Goal: Task Accomplishment & Management: Use online tool/utility

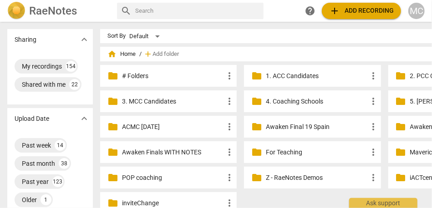
click at [198, 15] on input "text" at bounding box center [197, 11] width 125 height 15
type input "[PERSON_NAME]"
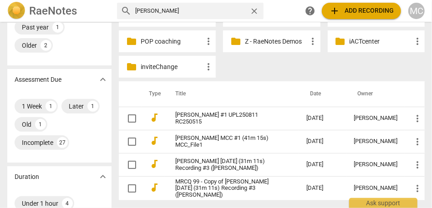
scroll to position [144, 0]
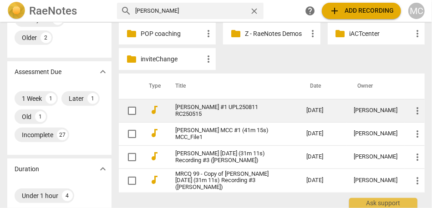
click at [212, 107] on link "[PERSON_NAME] #1 UPL250811 RC250515" at bounding box center [224, 111] width 98 height 14
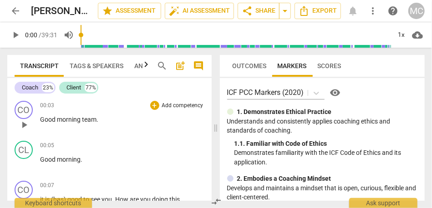
click at [46, 119] on span "Good" at bounding box center [48, 119] width 17 height 7
click at [56, 117] on span "Good" at bounding box center [48, 119] width 17 height 7
click at [81, 120] on span "morning" at bounding box center [69, 119] width 25 height 7
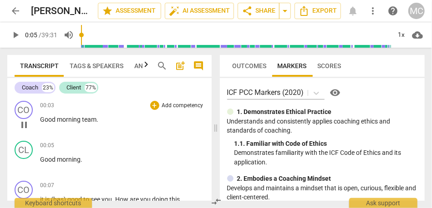
type input "5"
click at [41, 119] on span "Good" at bounding box center [48, 119] width 17 height 7
click at [178, 102] on p "Add competency" at bounding box center [182, 106] width 43 height 8
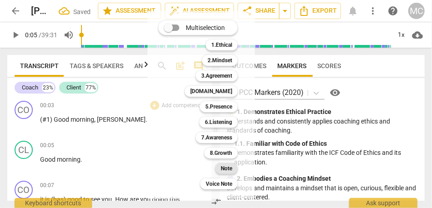
click at [229, 171] on b "Note" at bounding box center [226, 168] width 11 height 11
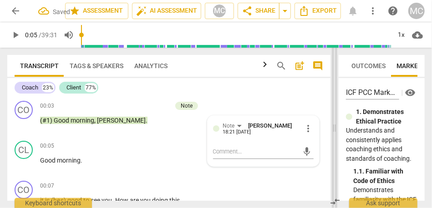
drag, startPoint x: 199, startPoint y: 131, endPoint x: 335, endPoint y: 131, distance: 135.6
click at [335, 131] on span at bounding box center [334, 128] width 5 height 161
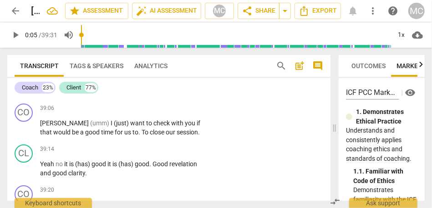
scroll to position [5128, 0]
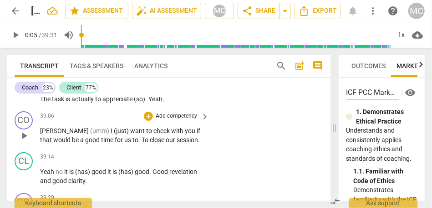
click at [150, 142] on span "close" at bounding box center [158, 140] width 16 height 7
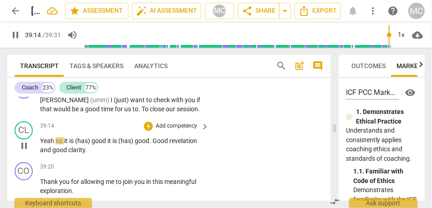
scroll to position [5164, 0]
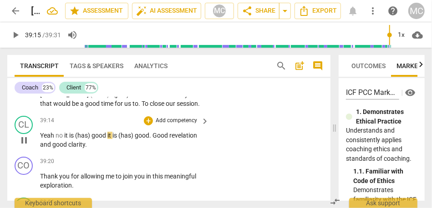
click at [56, 136] on span "no" at bounding box center [60, 135] width 9 height 7
type input "2356"
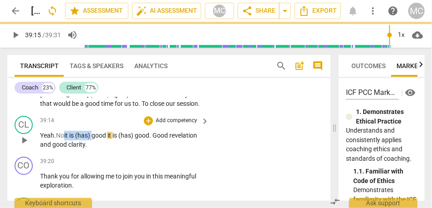
drag, startPoint x: 95, startPoint y: 134, endPoint x: 64, endPoint y: 133, distance: 30.5
click at [64, 133] on p "Yeah. No it is (has) good it is (has) good . Good revelation and good clarity ." at bounding box center [122, 140] width 164 height 19
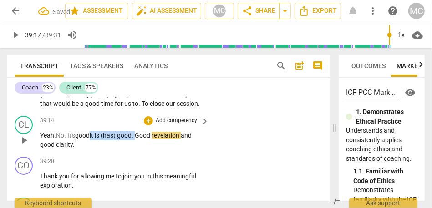
drag, startPoint x: 140, startPoint y: 133, endPoint x: 92, endPoint y: 134, distance: 48.3
click at [92, 134] on p "Yeah. No. It's good it is (has) good . Good revelation and good clarity ." at bounding box center [122, 140] width 164 height 19
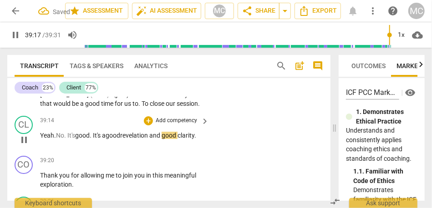
click at [162, 132] on span "and" at bounding box center [155, 135] width 12 height 7
click at [182, 120] on p "Add competency" at bounding box center [176, 121] width 43 height 8
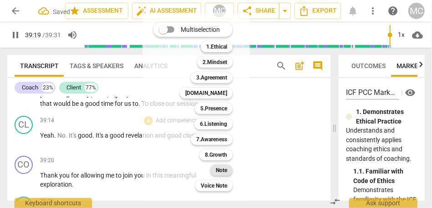
click at [225, 167] on b "Note" at bounding box center [221, 170] width 11 height 11
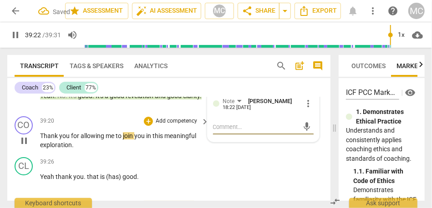
scroll to position [5230, 0]
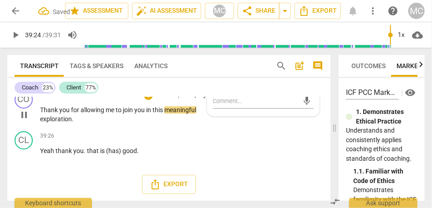
click at [142, 110] on span "you" at bounding box center [140, 109] width 12 height 7
click at [163, 110] on span "this" at bounding box center [158, 109] width 12 height 7
type input "2364"
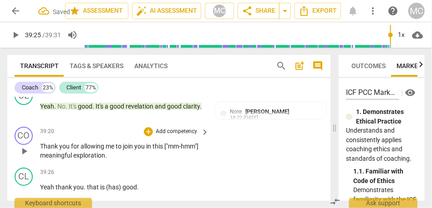
scroll to position [5193, 0]
click at [178, 132] on p "Add competency" at bounding box center [176, 132] width 43 height 8
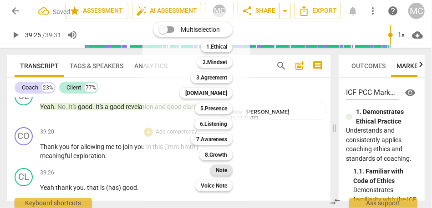
click at [223, 169] on b "Note" at bounding box center [221, 170] width 11 height 11
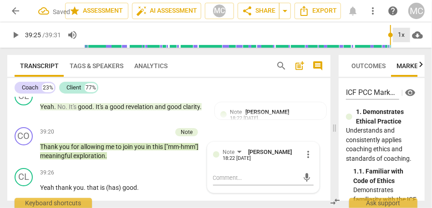
click at [403, 33] on div "1x" at bounding box center [401, 35] width 17 height 15
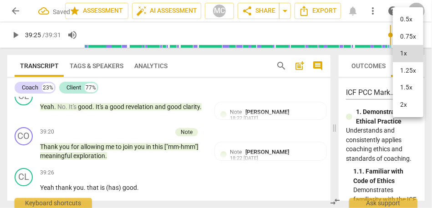
click at [406, 69] on li "1.25x" at bounding box center [408, 70] width 30 height 17
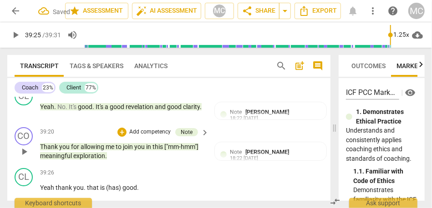
click at [146, 153] on p "Thank you for allowing me to join you in this ["mm-hmm"] meaningful exploration…" at bounding box center [122, 151] width 164 height 19
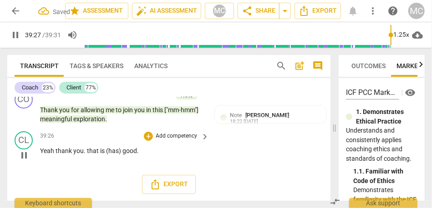
click at [54, 152] on span "Yeah" at bounding box center [47, 150] width 15 height 7
type input "2368"
click at [48, 150] on span "Yeah ." at bounding box center [48, 150] width 17 height 7
click at [62, 152] on span "Thank" at bounding box center [66, 150] width 18 height 7
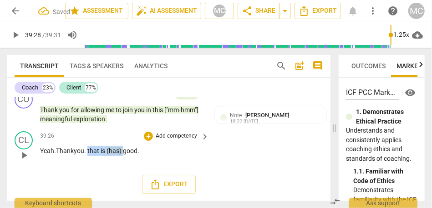
drag, startPoint x: 91, startPoint y: 152, endPoint x: 125, endPoint y: 154, distance: 34.7
click at [125, 154] on p "Yeah. Thank you . that is (has) good ." at bounding box center [122, 152] width 164 height 10
click at [185, 138] on p "Add competency" at bounding box center [176, 136] width 43 height 8
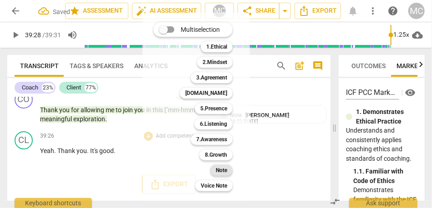
click at [226, 173] on b "Note" at bounding box center [221, 170] width 11 height 11
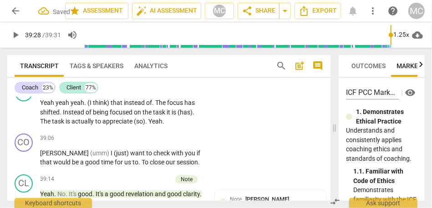
scroll to position [5103, 0]
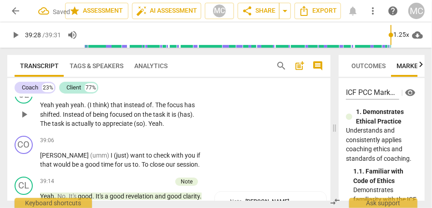
click at [114, 123] on span "appreciate" at bounding box center [117, 123] width 31 height 7
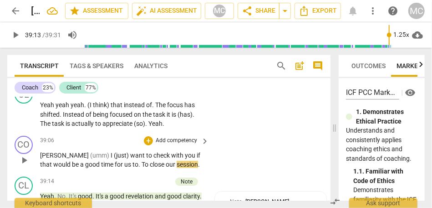
click at [48, 156] on span "[PERSON_NAME]" at bounding box center [65, 155] width 50 height 7
click at [90, 157] on span "(umm)" at bounding box center [100, 155] width 20 height 7
type input "2348"
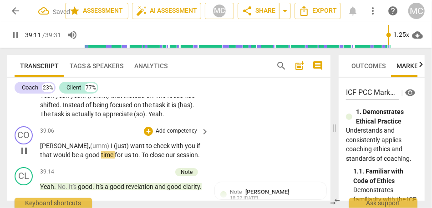
scroll to position [5119, 0]
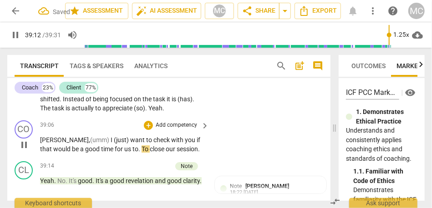
click at [138, 149] on span "." at bounding box center [139, 149] width 3 height 7
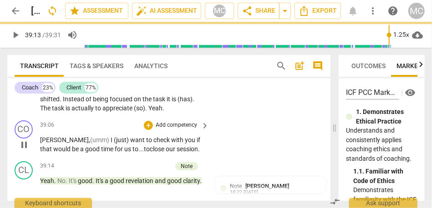
click at [166, 122] on p "Add competency" at bounding box center [176, 126] width 43 height 8
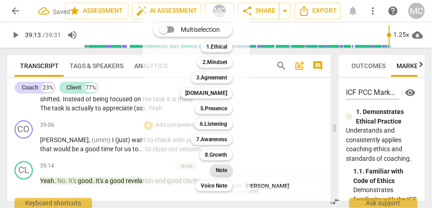
click at [220, 170] on b "Note" at bounding box center [221, 170] width 11 height 11
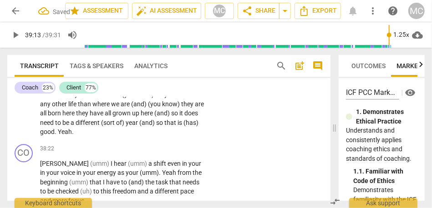
scroll to position [4894, 0]
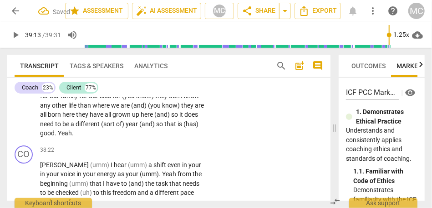
click at [164, 128] on span "that" at bounding box center [170, 124] width 13 height 7
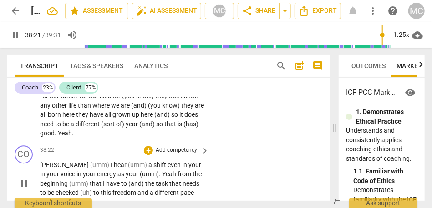
click at [90, 165] on span "(umm)" at bounding box center [100, 165] width 20 height 7
type input "2302"
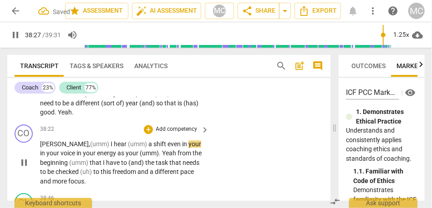
click at [148, 142] on span "a" at bounding box center [150, 144] width 5 height 7
click at [188, 144] on span "your" at bounding box center [194, 144] width 13 height 7
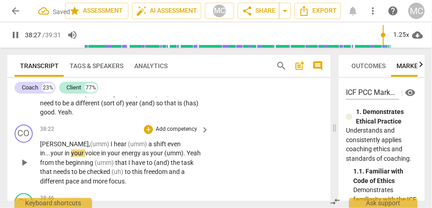
click at [153, 144] on span "shift" at bounding box center [160, 144] width 14 height 7
click at [153, 143] on span "shift" at bounding box center [160, 144] width 14 height 7
click at [51, 150] on span "in..." at bounding box center [45, 153] width 10 height 7
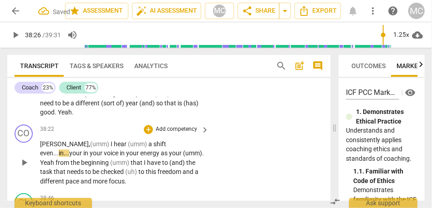
click at [83, 150] on span "your" at bounding box center [76, 153] width 14 height 7
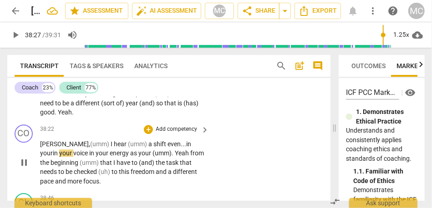
click at [59, 150] on span "in" at bounding box center [56, 153] width 6 height 7
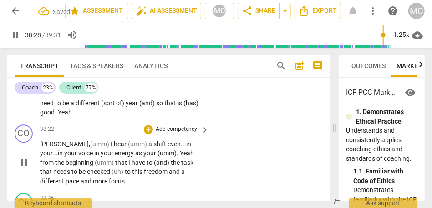
click at [94, 152] on span "in" at bounding box center [97, 153] width 6 height 7
click at [162, 154] on span "(umm)" at bounding box center [171, 153] width 19 height 7
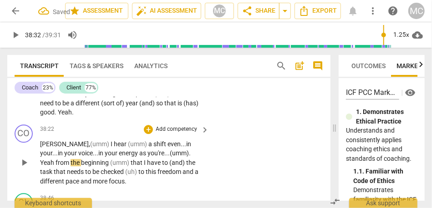
click at [56, 159] on span "Yeah" at bounding box center [47, 162] width 15 height 7
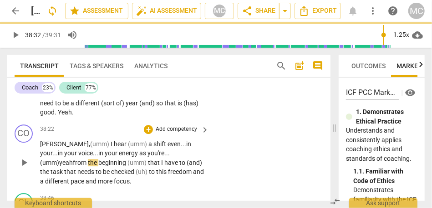
click at [59, 159] on span "(umm)" at bounding box center [49, 162] width 19 height 7
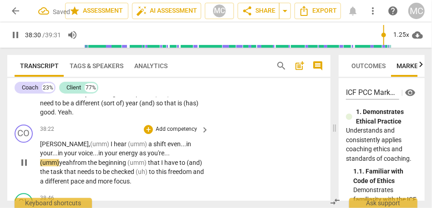
click at [73, 159] on span "yeah" at bounding box center [66, 162] width 14 height 7
click at [129, 163] on span "(umm)" at bounding box center [139, 162] width 20 height 7
click at [100, 162] on span "beginning," at bounding box center [114, 162] width 29 height 7
click at [129, 163] on span "(umm)" at bounding box center [139, 162] width 20 height 7
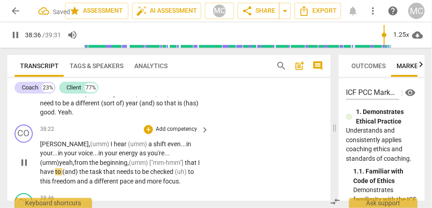
click at [185, 164] on span "that" at bounding box center [191, 162] width 13 height 7
click at [79, 168] on span "(and)" at bounding box center [70, 171] width 17 height 7
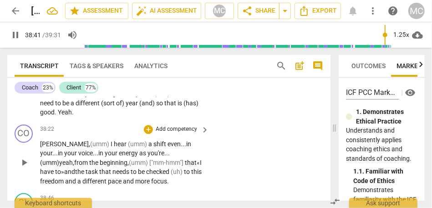
click at [64, 168] on span "to»" at bounding box center [59, 171] width 9 height 7
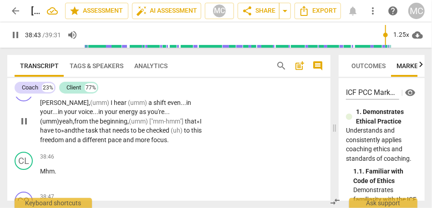
scroll to position [4956, 0]
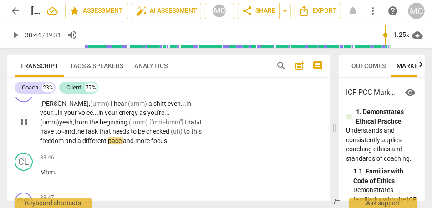
click at [77, 137] on span "and" at bounding box center [71, 140] width 12 height 7
click at [82, 137] on span "a" at bounding box center [79, 140] width 5 height 7
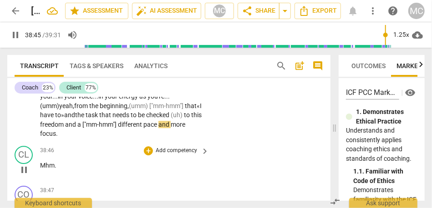
scroll to position [4974, 0]
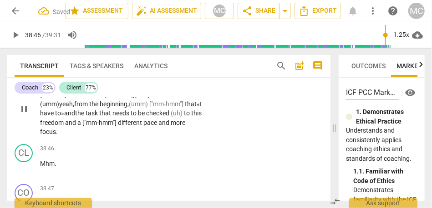
click at [143, 121] on span "pace" at bounding box center [150, 122] width 15 height 7
click at [56, 128] on span "focus" at bounding box center [48, 131] width 16 height 7
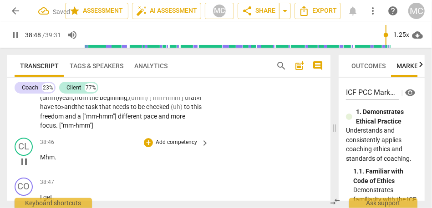
scroll to position [4978, 0]
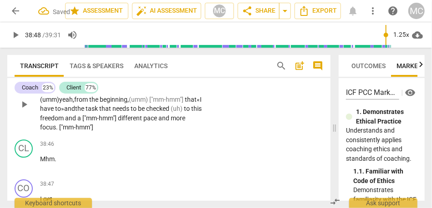
click at [93, 124] on span "focus. ["mm-hmm"]" at bounding box center [66, 127] width 53 height 7
type input "2327"
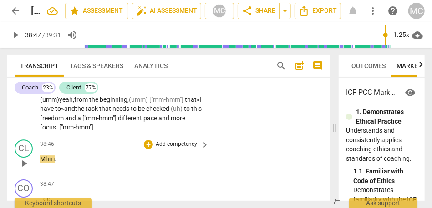
click at [46, 156] on span "Mhm" at bounding box center [47, 159] width 15 height 7
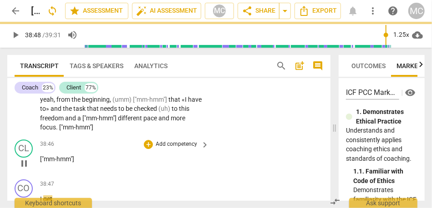
click at [41, 156] on span "["mm-hmm"]" at bounding box center [57, 159] width 34 height 7
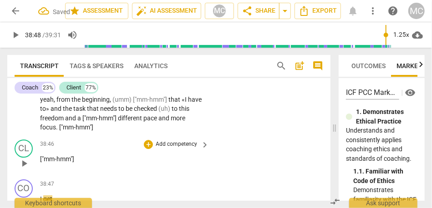
scroll to position [4948, 0]
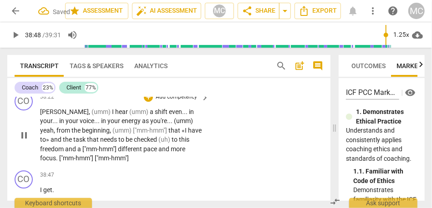
click at [171, 146] on span "more" at bounding box center [178, 149] width 15 height 7
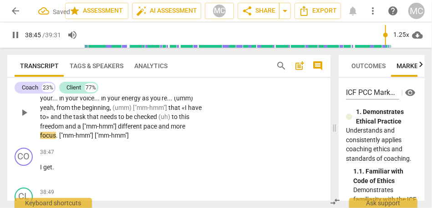
scroll to position [4975, 0]
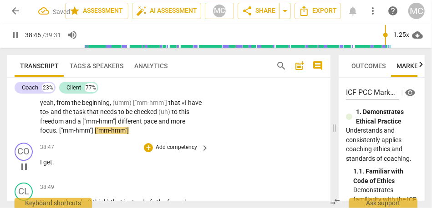
click at [41, 162] on span "I" at bounding box center [41, 162] width 3 height 7
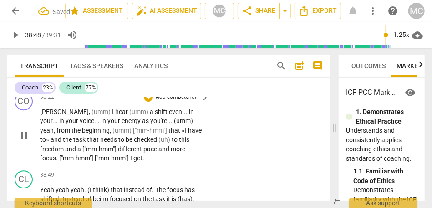
scroll to position [4951, 0]
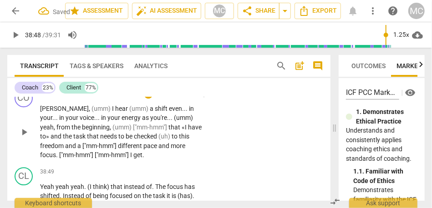
click at [93, 154] on p "[PERSON_NAME] , (umm) I hear (umm) a shift even . . . in your . . . in your voi…" at bounding box center [122, 132] width 164 height 56
click at [56, 152] on span "focus" at bounding box center [48, 155] width 16 height 7
click at [95, 155] on span "["mm-hmm"]" at bounding box center [112, 155] width 35 height 7
type input "2328"
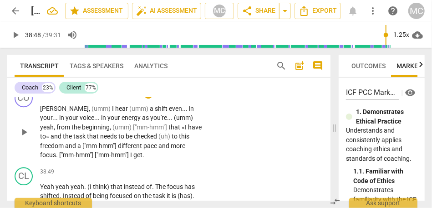
click at [171, 146] on span "more" at bounding box center [178, 145] width 15 height 7
click at [95, 154] on span "["mm-hmm"]" at bounding box center [112, 155] width 35 height 7
click at [171, 145] on span "more" at bounding box center [178, 145] width 15 height 7
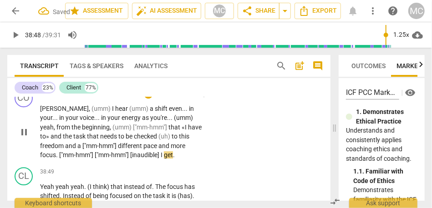
click at [95, 157] on span "["mm-hmm"] [inaudible]" at bounding box center [128, 155] width 66 height 7
click at [95, 157] on span "["mm-hmm"] ["m [inaudible]" at bounding box center [133, 155] width 76 height 7
click at [171, 156] on span "I" at bounding box center [172, 155] width 3 height 7
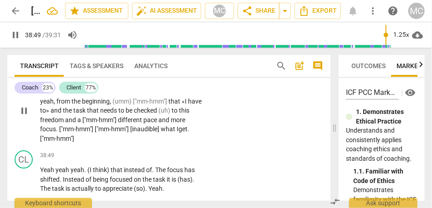
scroll to position [4987, 0]
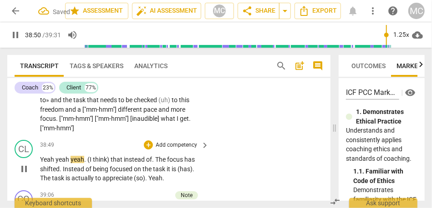
click at [56, 156] on span "yeah" at bounding box center [63, 159] width 15 height 7
type input "2331"
drag, startPoint x: 127, startPoint y: 150, endPoint x: 57, endPoint y: 150, distance: 69.6
click at [57, 155] on p "Yeah. Yeah yeah . (I think) that instead of . The focus has shifted . Instead o…" at bounding box center [122, 169] width 164 height 28
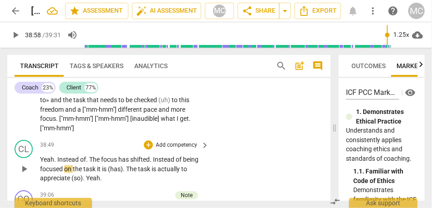
click at [90, 156] on span "The" at bounding box center [95, 159] width 12 height 7
click at [90, 156] on span "of..." at bounding box center [85, 159] width 11 height 7
click at [126, 166] on span "." at bounding box center [124, 169] width 3 height 7
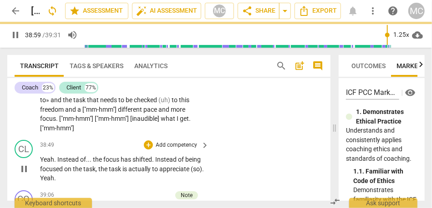
click at [224, 168] on div "CL play_arrow pause 38:49 + Add competency keyboard_arrow_right Yeah . Instead …" at bounding box center [168, 162] width 323 height 51
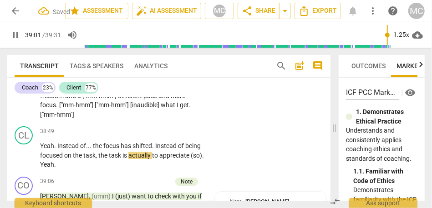
scroll to position [5008, 0]
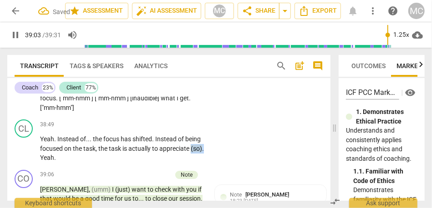
drag, startPoint x: 54, startPoint y: 146, endPoint x: 40, endPoint y: 143, distance: 13.8
click at [40, 143] on p "Yeah . Instead of . . . the focus has shifted . Instead of being focused on the…" at bounding box center [122, 149] width 164 height 28
type input "2344"
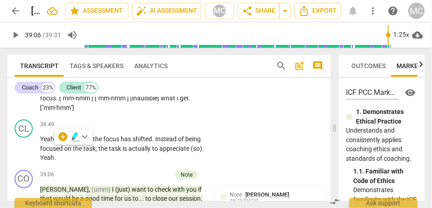
click at [54, 154] on span "Yeah" at bounding box center [47, 157] width 14 height 7
drag, startPoint x: 54, startPoint y: 147, endPoint x: 30, endPoint y: 147, distance: 24.1
click at [30, 147] on div "CL play_arrow pause 38:49 + Add competency keyboard_arrow_right Yeah . Instead …" at bounding box center [168, 141] width 323 height 51
click at [263, 129] on div "CL play_arrow pause 38:49 + Add competency keyboard_arrow_right Yeah . Instead …" at bounding box center [168, 141] width 323 height 51
click at [170, 121] on p "Add competency" at bounding box center [176, 125] width 43 height 8
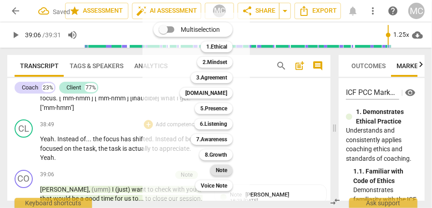
click at [221, 165] on b "Note" at bounding box center [221, 170] width 11 height 11
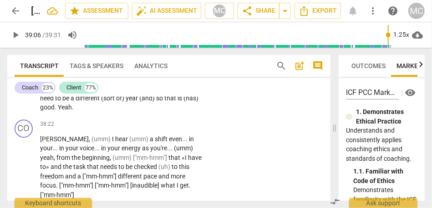
scroll to position [4919, 0]
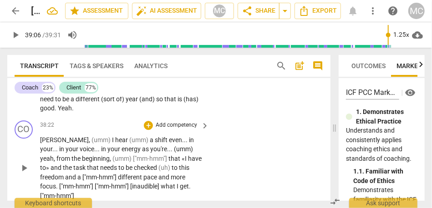
click at [180, 123] on p "Add competency" at bounding box center [176, 126] width 43 height 8
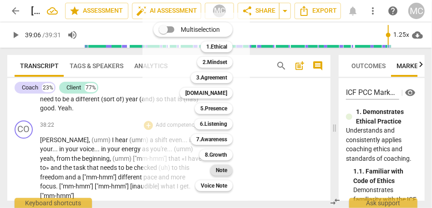
click at [224, 170] on b "Note" at bounding box center [221, 170] width 11 height 11
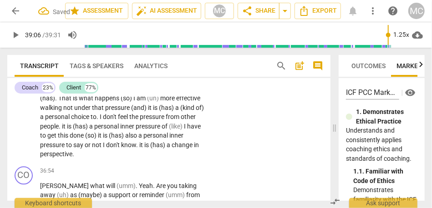
scroll to position [4661, 0]
click at [172, 149] on span "change" at bounding box center [183, 145] width 22 height 7
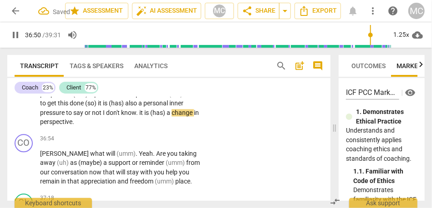
scroll to position [4704, 0]
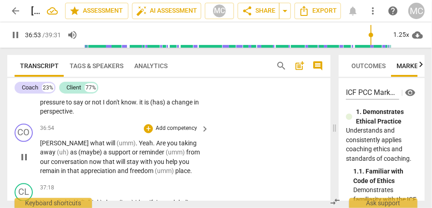
click at [90, 143] on span "what" at bounding box center [98, 143] width 16 height 7
type input "2214"
click at [106, 146] on span "will" at bounding box center [111, 143] width 10 height 7
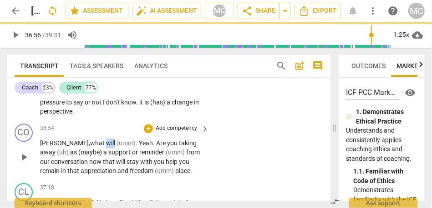
click at [106, 146] on span "will" at bounding box center [111, 143] width 10 height 7
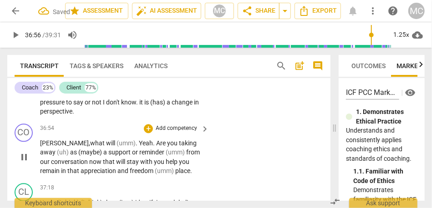
click at [117, 143] on span "(umm)" at bounding box center [126, 143] width 19 height 7
click at [136, 142] on span "." at bounding box center [137, 143] width 3 height 7
click at [117, 142] on span "(umm)" at bounding box center [126, 143] width 19 height 7
click at [140, 142] on span "yeah" at bounding box center [147, 143] width 14 height 7
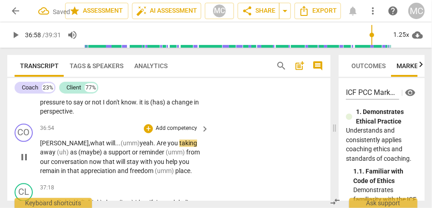
click at [157, 146] on span "Are" at bounding box center [162, 143] width 11 height 7
click at [78, 152] on span "(maybe)" at bounding box center [90, 152] width 25 height 7
click at [105, 154] on span "a" at bounding box center [107, 152] width 5 height 7
click at [82, 152] on span "maybe—" at bounding box center [94, 152] width 24 height 7
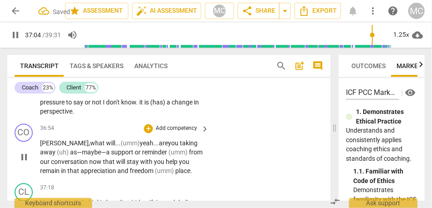
click at [142, 154] on span "reminder" at bounding box center [155, 152] width 26 height 7
click at [66, 139] on p "[PERSON_NAME], what will... (umm) yeah... are you taking away (uh) as— maybe— a…" at bounding box center [122, 157] width 164 height 37
click at [103, 158] on span "that" at bounding box center [109, 161] width 13 height 7
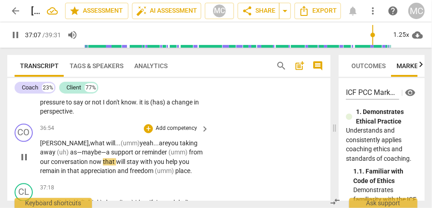
scroll to position [4722, 0]
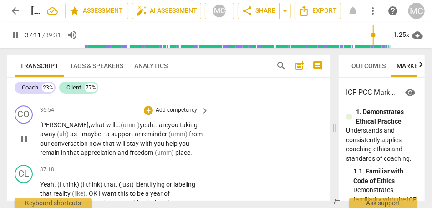
click at [166, 147] on span "help" at bounding box center [172, 143] width 13 height 7
click at [195, 153] on p "[PERSON_NAME], what will... (umm) yeah... are you taking away (uh) as— maybe— a…" at bounding box center [122, 139] width 164 height 37
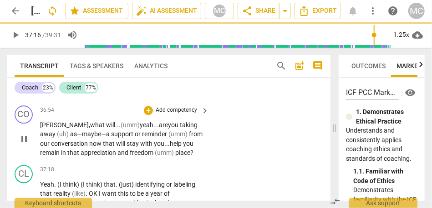
click at [138, 152] on span "freedom" at bounding box center [142, 152] width 25 height 7
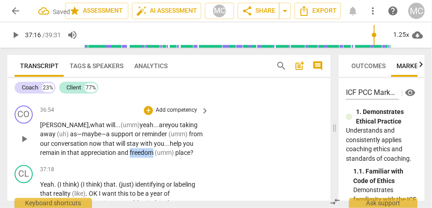
click at [138, 152] on span "freedom" at bounding box center [142, 152] width 25 height 7
click at [174, 154] on span "(umm)" at bounding box center [165, 152] width 20 height 7
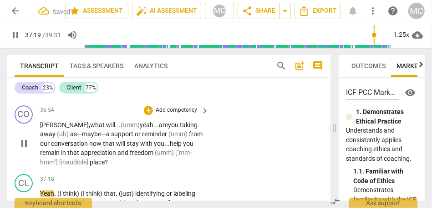
click at [185, 112] on p "Add competency" at bounding box center [176, 110] width 43 height 8
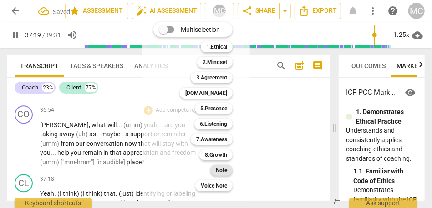
click at [223, 166] on b "Note" at bounding box center [221, 170] width 11 height 11
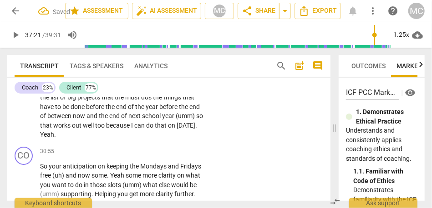
scroll to position [3930, 0]
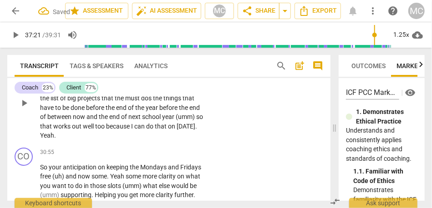
click at [168, 130] on span "on" at bounding box center [172, 126] width 9 height 7
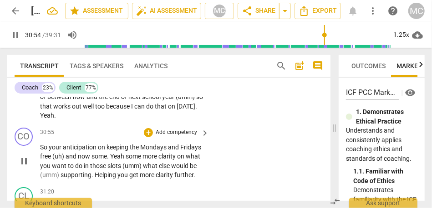
click at [40, 151] on span "So" at bounding box center [44, 147] width 9 height 7
type input "1856"
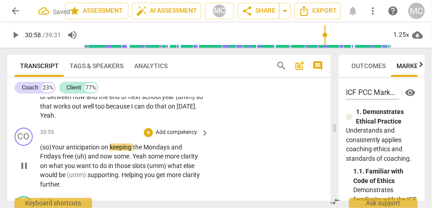
click at [93, 151] on span "anticipation" at bounding box center [83, 147] width 35 height 7
click at [100, 151] on span "anticipation" at bounding box center [83, 147] width 35 height 7
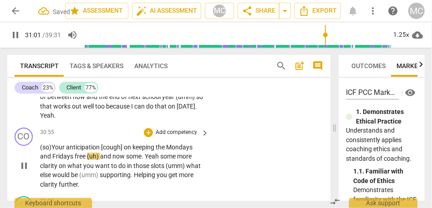
click at [86, 160] on span "free" at bounding box center [81, 156] width 12 height 7
click at [100, 160] on span "(uh)" at bounding box center [93, 156] width 13 height 7
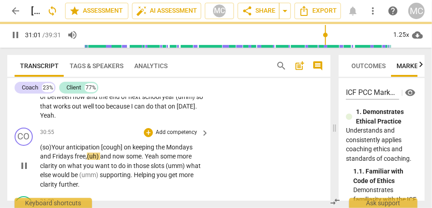
click at [126, 160] on span "now" at bounding box center [119, 156] width 14 height 7
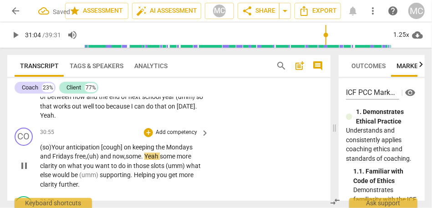
click at [147, 160] on span "Yeah" at bounding box center [151, 156] width 15 height 7
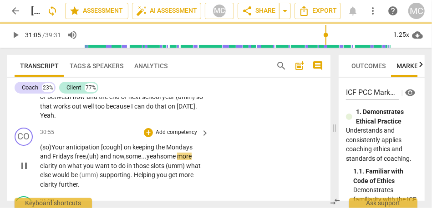
click at [159, 160] on span "yeah" at bounding box center [154, 156] width 14 height 7
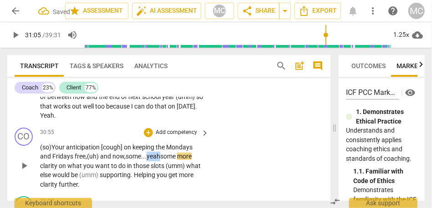
click at [159, 160] on span "yeah" at bounding box center [154, 156] width 14 height 7
click at [165, 160] on span "some" at bounding box center [168, 156] width 17 height 7
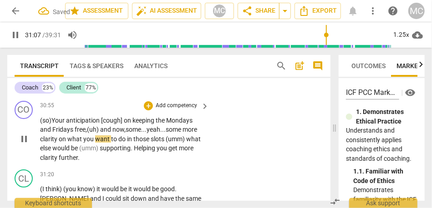
scroll to position [3977, 0]
click at [144, 142] on span "those" at bounding box center [141, 138] width 17 height 7
click at [149, 142] on span "those" at bounding box center [141, 138] width 17 height 7
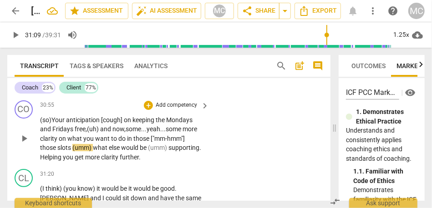
click at [132, 142] on span "in" at bounding box center [130, 138] width 6 height 7
click at [55, 152] on span "those ["mm-hmm"] those" at bounding box center [112, 143] width 145 height 17
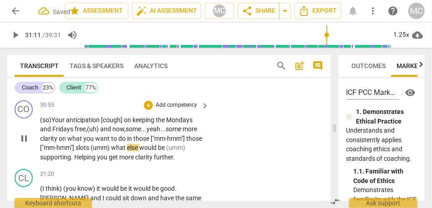
click at [94, 152] on span "(umm)" at bounding box center [101, 147] width 20 height 7
click at [114, 152] on span "what" at bounding box center [118, 147] width 16 height 7
click at [74, 161] on span "Helping" at bounding box center [85, 157] width 23 height 7
click at [180, 162] on p "(so) Your anticipation [cough] on keeping the Mondays and Fridays free, (uh) an…" at bounding box center [122, 139] width 164 height 47
click at [177, 110] on p "Add competency" at bounding box center [176, 105] width 43 height 8
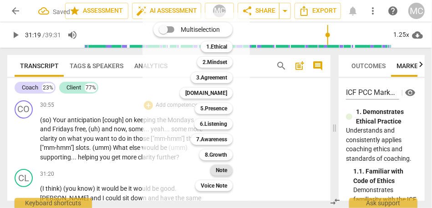
click at [220, 172] on b "Note" at bounding box center [221, 170] width 11 height 11
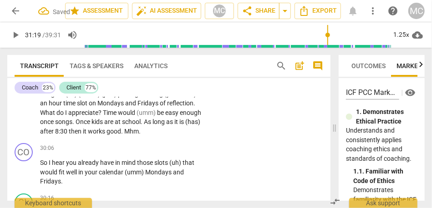
scroll to position [3779, 0]
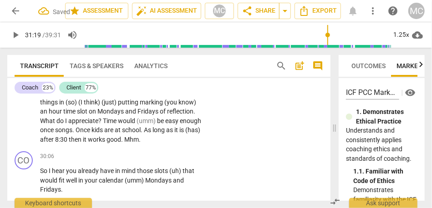
click at [106, 143] on span "works" at bounding box center [97, 139] width 19 height 7
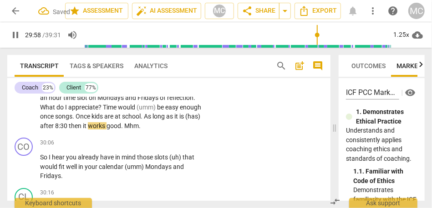
scroll to position [3796, 0]
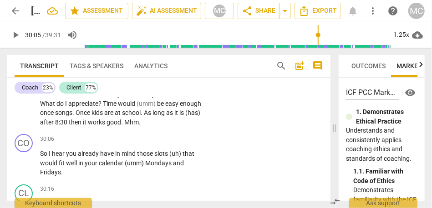
click at [174, 117] on span "it" at bounding box center [176, 112] width 5 height 7
click at [55, 126] on span "after" at bounding box center [47, 122] width 15 height 7
type input "1799"
click at [69, 126] on span "8:30" at bounding box center [62, 122] width 14 height 7
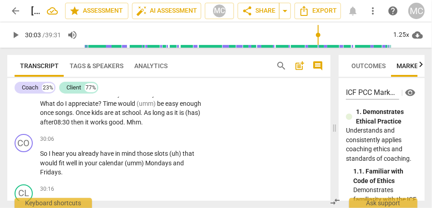
click at [71, 126] on span "8:30" at bounding box center [64, 122] width 14 height 7
click at [57, 126] on span "after 0" at bounding box center [48, 122] width 17 height 7
click at [123, 126] on span "good" at bounding box center [116, 122] width 15 height 7
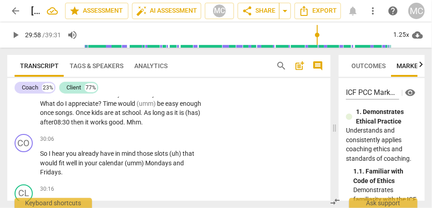
click at [109, 126] on span "works" at bounding box center [99, 122] width 19 height 7
click at [399, 36] on div "1.25x" at bounding box center [401, 35] width 17 height 15
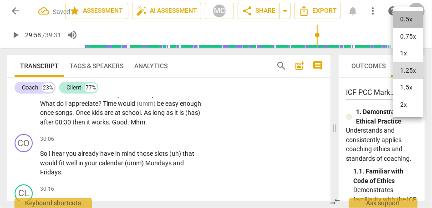
click at [410, 15] on li "0.5x" at bounding box center [408, 19] width 30 height 17
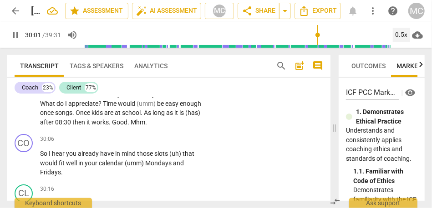
type input "1801"
click at [112, 126] on span "." at bounding box center [110, 122] width 3 height 7
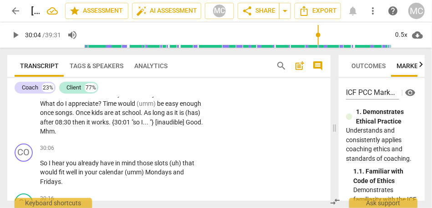
click at [201, 126] on span "." at bounding box center [202, 122] width 2 height 7
click at [108, 135] on span "Mhm" at bounding box center [101, 131] width 15 height 7
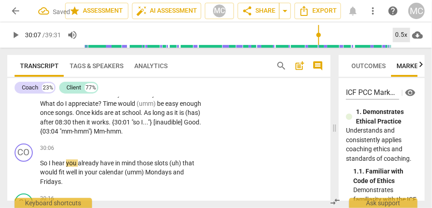
click at [404, 30] on div "0.5x" at bounding box center [401, 35] width 17 height 15
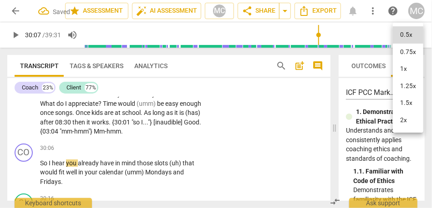
click at [406, 83] on li "1.25x" at bounding box center [408, 86] width 30 height 17
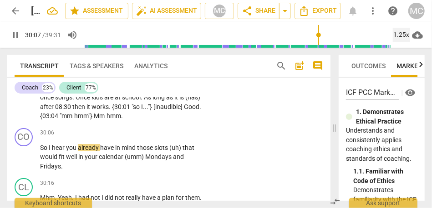
scroll to position [3812, 0]
click at [121, 119] on span "Mm-hmm" at bounding box center [107, 115] width 27 height 7
click at [232, 124] on div "CL play_arrow pause 28:52 + Add competency keyboard_arrow_right (uh) (I think) …" at bounding box center [168, 52] width 323 height 144
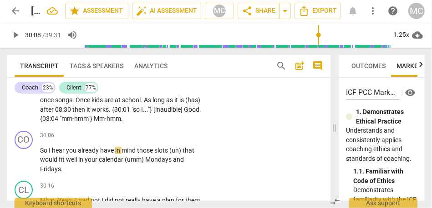
scroll to position [3810, 0]
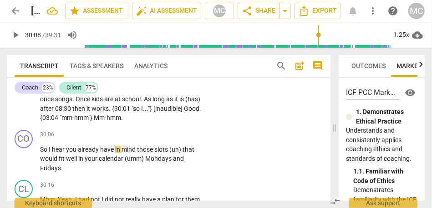
click at [121, 122] on span "Mm-hmm" at bounding box center [107, 117] width 27 height 7
click at [41, 153] on span "So" at bounding box center [44, 149] width 9 height 7
type input "1807"
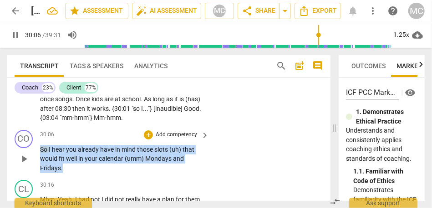
click at [41, 153] on span "So" at bounding box center [44, 149] width 9 height 7
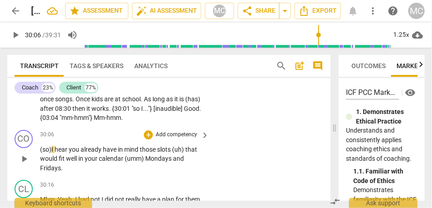
click at [51, 153] on span "(so)" at bounding box center [45, 149] width 11 height 7
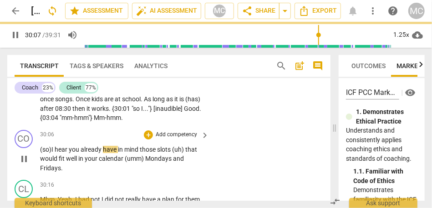
scroll to position [3828, 0]
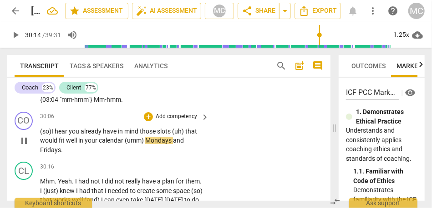
click at [124, 144] on span "calendar" at bounding box center [112, 140] width 26 height 7
click at [145, 144] on span "(umm)" at bounding box center [135, 140] width 20 height 7
click at [180, 121] on p "Add competency" at bounding box center [176, 117] width 43 height 8
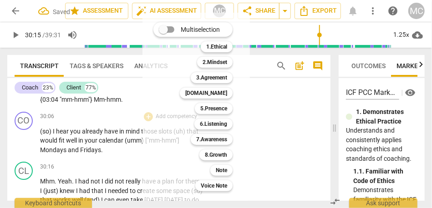
click at [226, 177] on div "Note 9" at bounding box center [227, 170] width 40 height 15
click at [225, 168] on b "Note" at bounding box center [221, 170] width 11 height 11
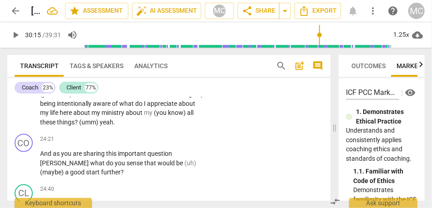
scroll to position [3101, 0]
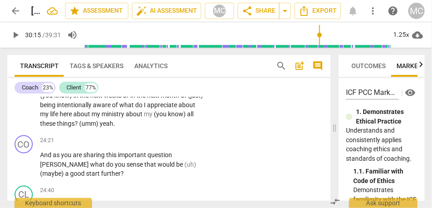
click at [100, 127] on span "(umm)" at bounding box center [89, 123] width 20 height 7
click at [42, 159] on span "And" at bounding box center [46, 155] width 13 height 7
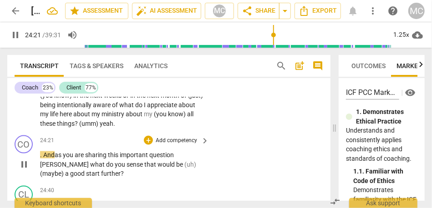
type input "1462"
click at [89, 159] on span "sharing" at bounding box center [97, 155] width 23 height 7
click at [168, 159] on span "question" at bounding box center [163, 155] width 25 height 7
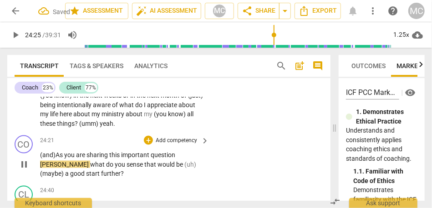
click at [90, 165] on span "[PERSON_NAME]" at bounding box center [65, 164] width 50 height 7
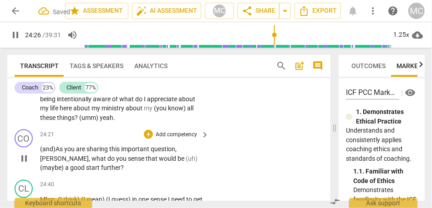
scroll to position [3108, 0]
click at [65, 167] on span "(maybe)" at bounding box center [52, 167] width 25 height 7
click at [68, 169] on span "a" at bounding box center [65, 167] width 5 height 7
click at [95, 171] on span "further" at bounding box center [105, 167] width 20 height 7
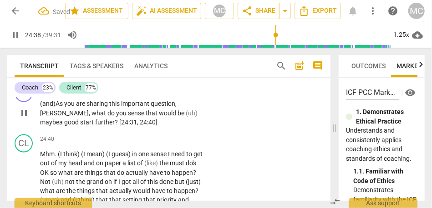
scroll to position [3153, 0]
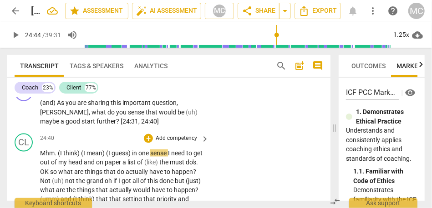
click at [41, 157] on span "Mhm" at bounding box center [47, 153] width 15 height 7
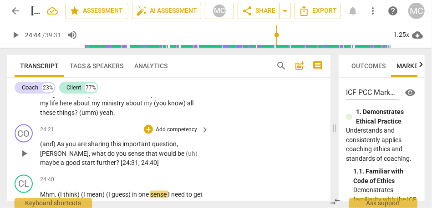
click at [170, 134] on p "Add competency" at bounding box center [176, 130] width 43 height 8
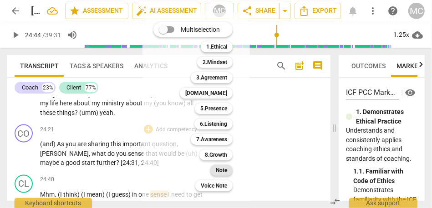
click at [221, 173] on b "Note" at bounding box center [221, 170] width 11 height 11
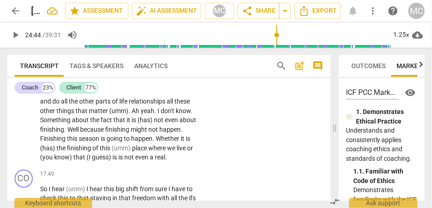
scroll to position [2319, 0]
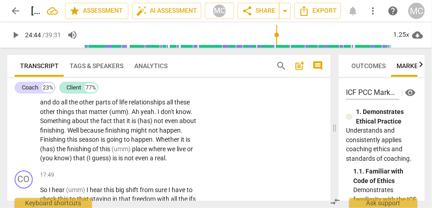
click at [135, 162] on span "even" at bounding box center [142, 158] width 15 height 7
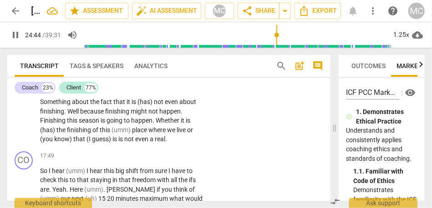
scroll to position [2350, 0]
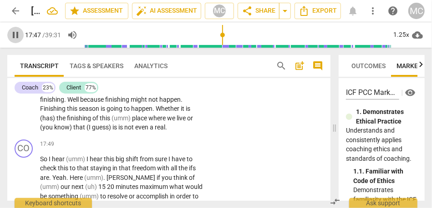
click at [17, 35] on span "pause" at bounding box center [15, 35] width 11 height 11
click at [155, 131] on span "real" at bounding box center [160, 127] width 10 height 7
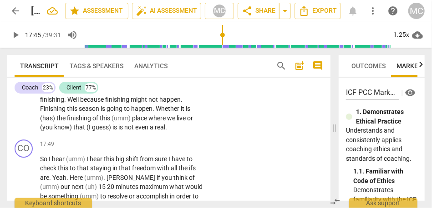
click at [155, 131] on span "real" at bounding box center [160, 127] width 10 height 7
type input "1065"
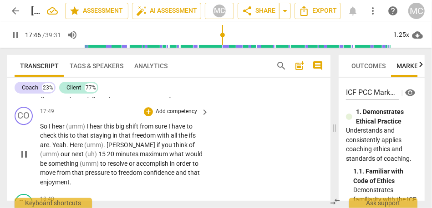
scroll to position [2390, 0]
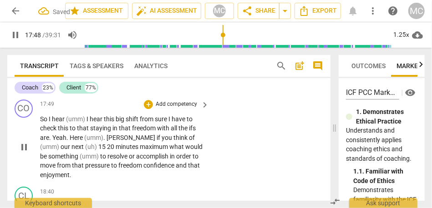
click at [41, 123] on span "So" at bounding box center [44, 119] width 9 height 7
type input "1069"
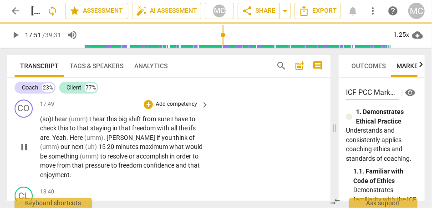
click at [48, 123] on span "(so)" at bounding box center [45, 119] width 11 height 7
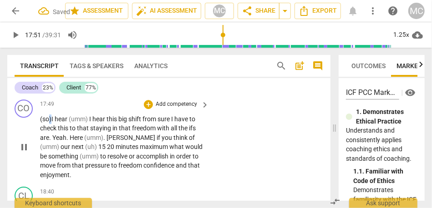
click at [48, 123] on span "(so)" at bounding box center [45, 119] width 11 height 7
click at [51, 123] on span "(so)" at bounding box center [45, 119] width 11 height 7
click at [57, 123] on span "hear" at bounding box center [62, 119] width 14 height 7
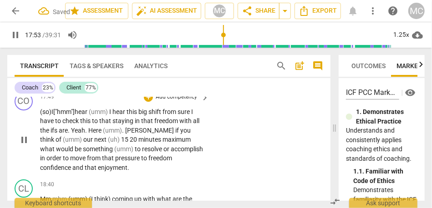
scroll to position [2399, 0]
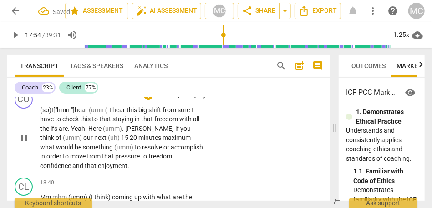
click at [89, 114] on span "hear" at bounding box center [82, 109] width 14 height 7
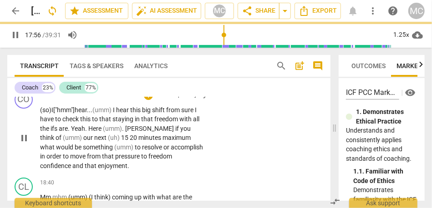
click at [116, 114] on span "I" at bounding box center [114, 109] width 3 height 7
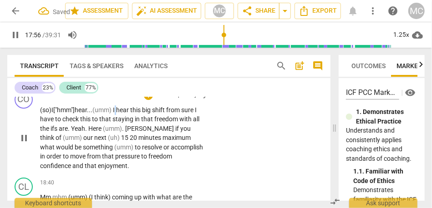
click at [116, 114] on span "I" at bounding box center [114, 109] width 3 height 7
click at [137, 114] on span "this" at bounding box center [136, 109] width 12 height 7
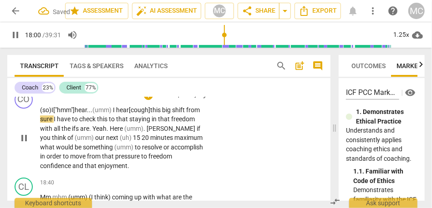
click at [186, 114] on span "from" at bounding box center [193, 109] width 14 height 7
click at [54, 123] on span "sure" at bounding box center [47, 119] width 14 height 7
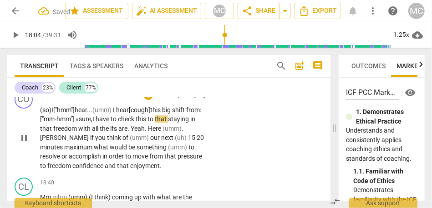
click at [155, 123] on span "to" at bounding box center [150, 119] width 7 height 7
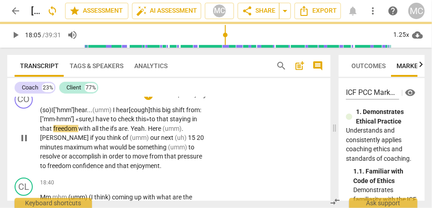
click at [157, 123] on span "to" at bounding box center [152, 119] width 7 height 7
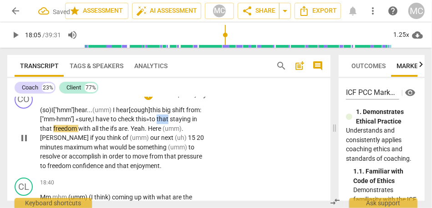
click at [157, 123] on span "to" at bounding box center [152, 119] width 7 height 7
click at [189, 129] on p "(so) I ["hmm"] hear... (umm) I hear [cough] this big shift from: ["mm-hmm"] « s…" at bounding box center [122, 139] width 164 height 66
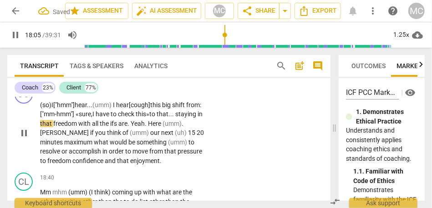
scroll to position [2404, 0]
click at [78, 127] on span "freedom" at bounding box center [65, 123] width 25 height 7
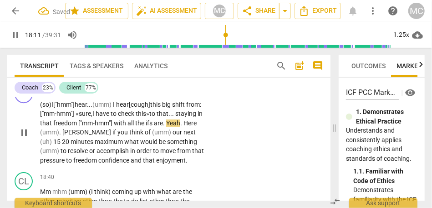
click at [166, 127] on span "Yeah" at bounding box center [173, 123] width 14 height 7
click at [182, 127] on span "." at bounding box center [183, 123] width 3 height 7
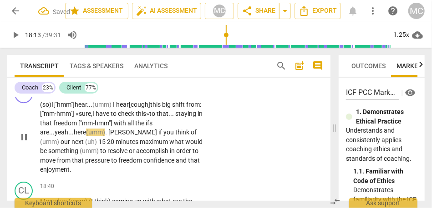
click at [89, 136] on span "(umm)" at bounding box center [95, 132] width 19 height 7
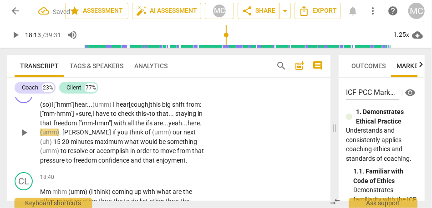
click at [62, 136] on span "." at bounding box center [60, 132] width 3 height 7
click at [109, 136] on span "[PERSON_NAME]" at bounding box center [84, 132] width 50 height 7
click at [62, 146] on span "15" at bounding box center [57, 141] width 9 height 7
click at [125, 146] on span "maximum" at bounding box center [110, 141] width 30 height 7
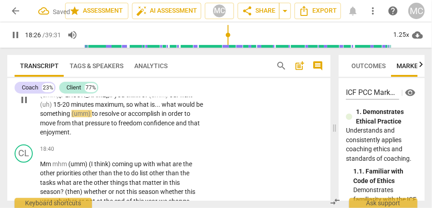
scroll to position [2441, 0]
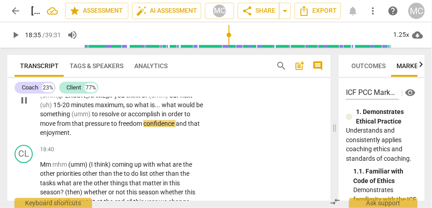
click at [142, 137] on p "(so) I ["hmm"] hear... (umm) I hear [cough] this big shift from: ["mm-hmm"] « s…" at bounding box center [122, 100] width 164 height 75
click at [118, 127] on span "to" at bounding box center [114, 123] width 7 height 7
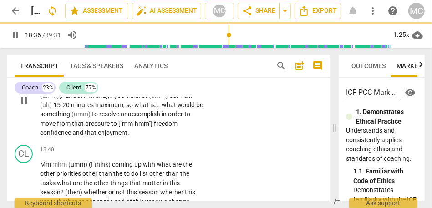
click at [203, 133] on div "(so) I ["hmm"] hear... (umm) I hear [cough] this big shift from: ["mm-hmm"] « s…" at bounding box center [125, 100] width 170 height 75
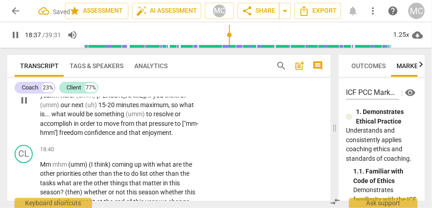
type input "1118"
click at [183, 134] on p "(so) I ["hmm"] hear . . . (umm) I hear [cough] this big shift from : ["mm-hmm"]…" at bounding box center [122, 100] width 164 height 75
click at [86, 136] on span "freedom," at bounding box center [72, 132] width 26 height 7
click at [149, 127] on span "pressure" at bounding box center [162, 123] width 26 height 7
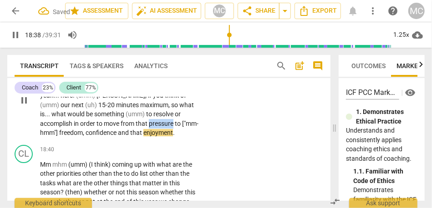
click at [149, 127] on span "pressure" at bounding box center [162, 123] width 26 height 7
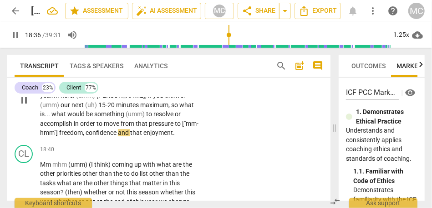
click at [118, 137] on span "and" at bounding box center [124, 132] width 12 height 7
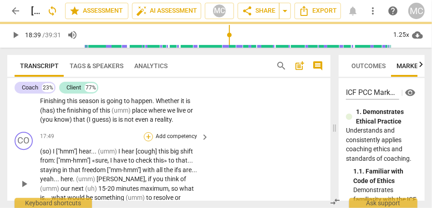
scroll to position [2357, 0]
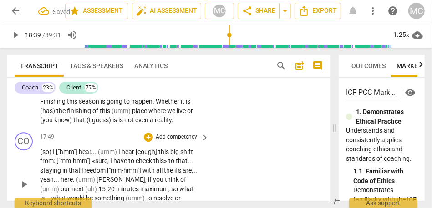
click at [178, 142] on p "Add competency" at bounding box center [176, 137] width 43 height 8
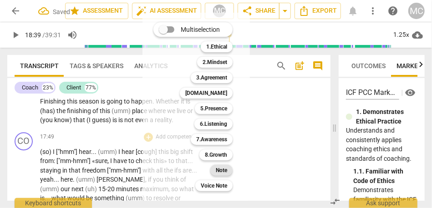
click at [223, 171] on b "Note" at bounding box center [221, 170] width 11 height 11
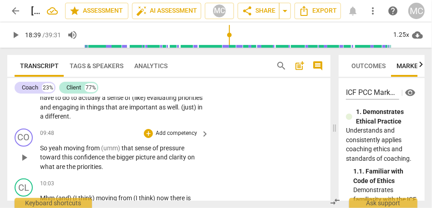
scroll to position [1418, 0]
click at [178, 111] on span "." at bounding box center [179, 106] width 3 height 7
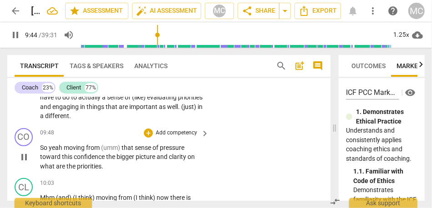
click at [41, 148] on span "So" at bounding box center [44, 147] width 9 height 7
type input "586"
click at [68, 148] on span "moving" at bounding box center [78, 147] width 22 height 7
click at [51, 149] on span "(so)" at bounding box center [45, 147] width 11 height 7
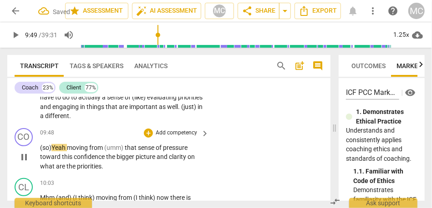
click at [55, 150] on span "Yeah" at bounding box center [58, 147] width 15 height 7
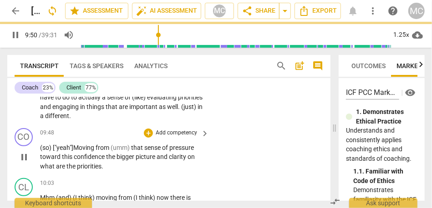
click at [113, 147] on span "(umm)" at bounding box center [121, 147] width 20 height 7
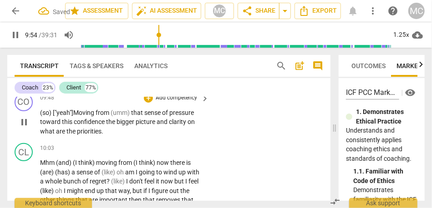
scroll to position [1454, 0]
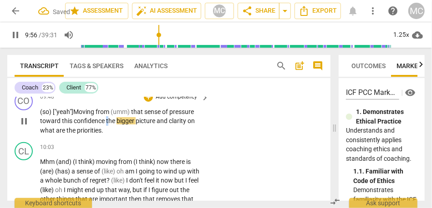
click at [107, 120] on span "the" at bounding box center [111, 120] width 10 height 7
click at [158, 124] on span "and" at bounding box center [163, 120] width 12 height 7
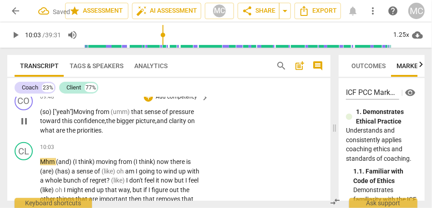
click at [195, 123] on span "on" at bounding box center [191, 120] width 7 height 7
click at [137, 126] on p "(so) [" yeah"] Moving from (umm) that sense of pressure toward this confidence,…" at bounding box center [122, 121] width 164 height 28
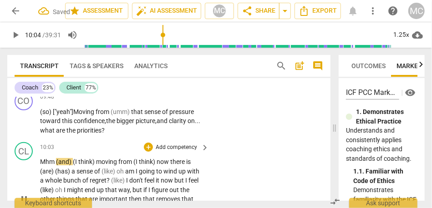
click at [133, 176] on p "Mhm (and) (I think) moving from (I think) now there is (are) (has) a sense of (…" at bounding box center [122, 199] width 164 height 84
type input "604"
click at [54, 132] on span "what" at bounding box center [48, 130] width 16 height 7
click at [105, 131] on span "?" at bounding box center [104, 130] width 3 height 7
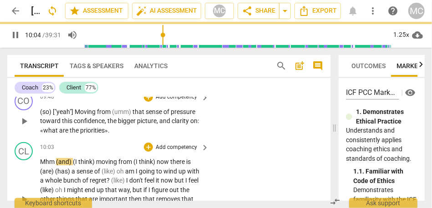
click at [115, 171] on span "(like)" at bounding box center [108, 171] width 15 height 7
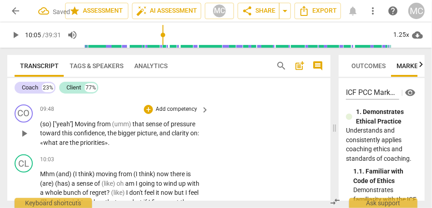
scroll to position [1436, 0]
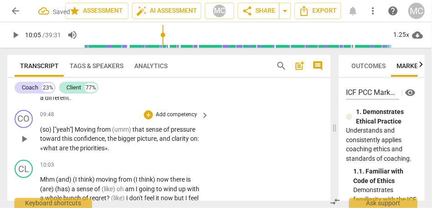
click at [178, 113] on p "Add competency" at bounding box center [176, 115] width 43 height 8
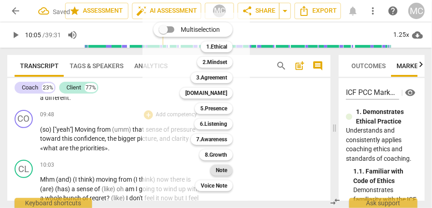
click at [222, 174] on b "Note" at bounding box center [221, 170] width 11 height 11
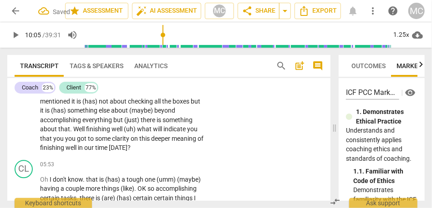
scroll to position [885, 0]
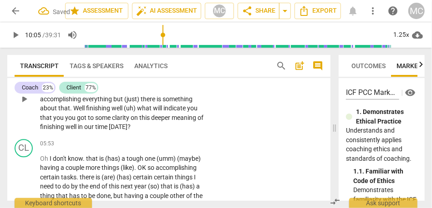
click at [95, 128] on span "our" at bounding box center [89, 126] width 11 height 7
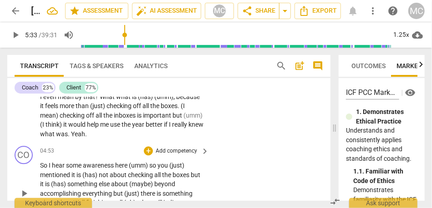
scroll to position [790, 0]
click at [56, 136] on span "what" at bounding box center [48, 134] width 16 height 7
click at [88, 138] on p "(umm) (I think) it would be good (maybe) to have a better idea of (maybe) what …" at bounding box center [122, 74] width 164 height 131
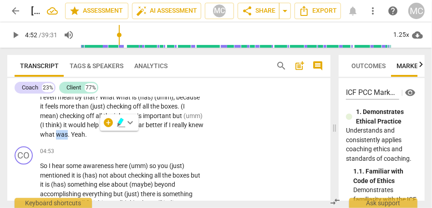
click at [68, 137] on span "was" at bounding box center [62, 134] width 12 height 7
type input "290"
click at [85, 136] on span "Yeah" at bounding box center [78, 134] width 14 height 7
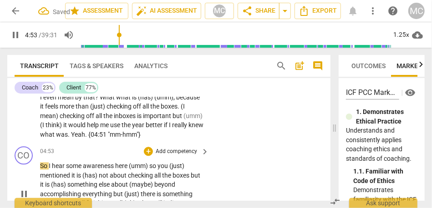
click at [41, 166] on span "So" at bounding box center [44, 165] width 9 height 7
type input "294"
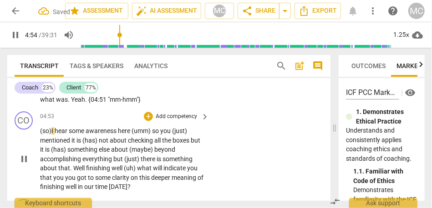
scroll to position [824, 0]
click at [134, 132] on span "(umm)" at bounding box center [142, 131] width 20 height 7
click at [147, 130] on span "(umm)" at bounding box center [142, 131] width 20 height 7
click at [160, 132] on span "so" at bounding box center [156, 131] width 8 height 7
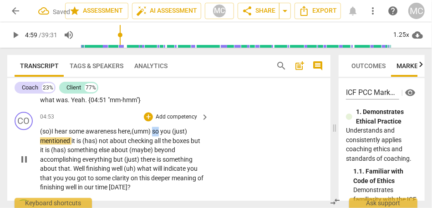
click at [160, 132] on span "so" at bounding box center [156, 131] width 8 height 7
click at [130, 131] on span "here," at bounding box center [125, 131] width 14 height 7
click at [172, 134] on span "you" at bounding box center [166, 131] width 12 height 7
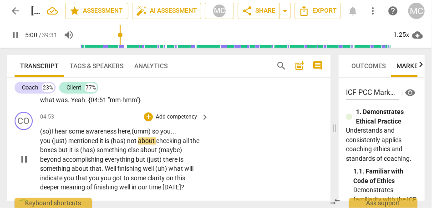
click at [78, 142] on span "mentioned" at bounding box center [83, 140] width 31 height 7
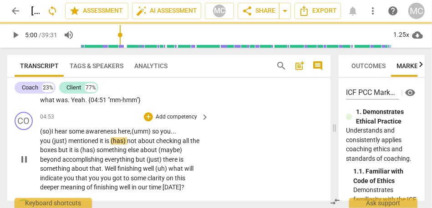
click at [100, 143] on span "it" at bounding box center [102, 140] width 5 height 7
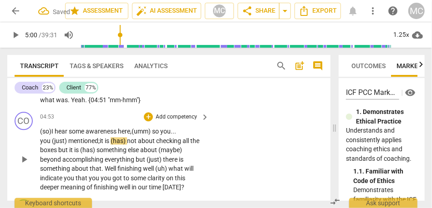
click at [83, 142] on span "mentioned;" at bounding box center [83, 140] width 31 height 7
drag, startPoint x: 113, startPoint y: 142, endPoint x: 127, endPoint y: 142, distance: 14.6
click at [127, 142] on span "(has)" at bounding box center [119, 140] width 16 height 7
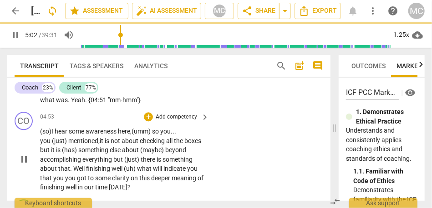
click at [184, 145] on span "boxes" at bounding box center [192, 140] width 17 height 7
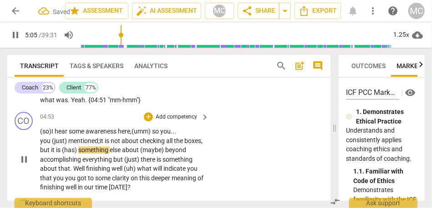
click at [98, 152] on span "something" at bounding box center [93, 150] width 31 height 7
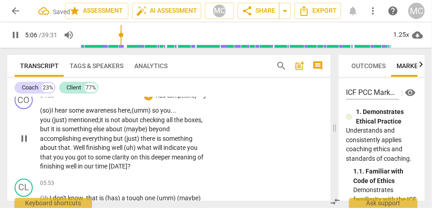
scroll to position [849, 0]
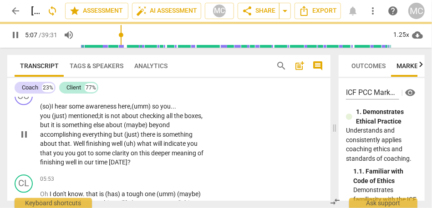
click at [149, 125] on span "(maybe)" at bounding box center [136, 125] width 25 height 7
click at [171, 127] on span "beyond" at bounding box center [160, 125] width 21 height 7
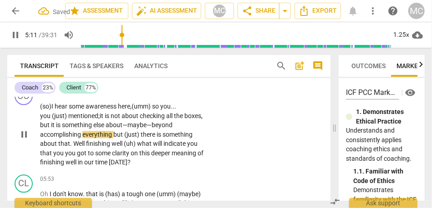
click at [112, 134] on span "everything" at bounding box center [97, 134] width 31 height 7
click at [64, 144] on span "that" at bounding box center [64, 143] width 12 height 7
click at [73, 145] on span "Well" at bounding box center [79, 143] width 13 height 7
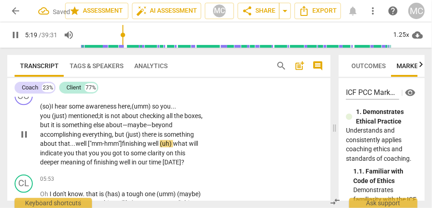
click at [147, 142] on span "finishing" at bounding box center [134, 143] width 25 height 7
click at [163, 145] on span "(uh)" at bounding box center [166, 143] width 13 height 7
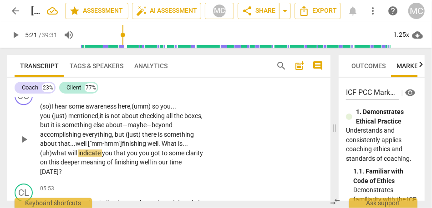
click at [170, 141] on span "well. What is..." at bounding box center [167, 143] width 41 height 7
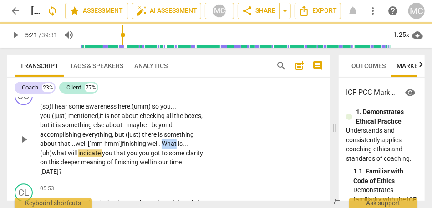
click at [170, 141] on span "well. What is..." at bounding box center [167, 143] width 41 height 7
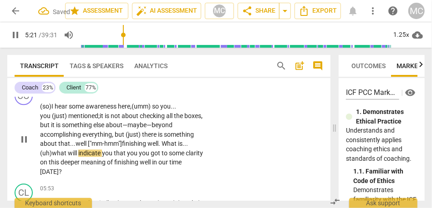
click at [112, 145] on span "well ["mm-hmm"]" at bounding box center [99, 143] width 46 height 7
click at [121, 141] on span "well ["mm-hmm"]" at bounding box center [99, 143] width 46 height 7
drag, startPoint x: 66, startPoint y: 154, endPoint x: 52, endPoint y: 154, distance: 13.2
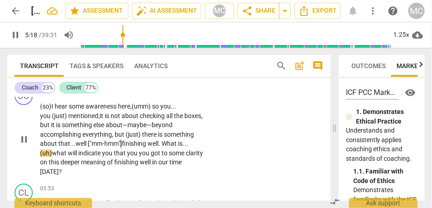
click at [52, 154] on p "(so) I hear some awareness here, (umm) so you... you (just) mentioned; it is no…" at bounding box center [122, 139] width 164 height 75
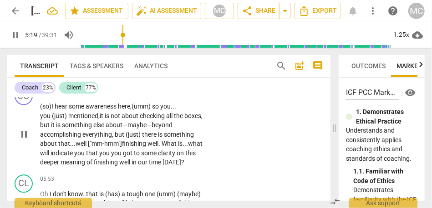
click at [252, 157] on div "CO play_arrow pause 04:53 + Add competency keyboard_arrow_right (so) I hear som…" at bounding box center [168, 127] width 323 height 88
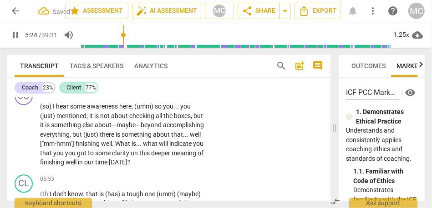
click at [53, 151] on span "that" at bounding box center [46, 153] width 13 height 7
type input "325"
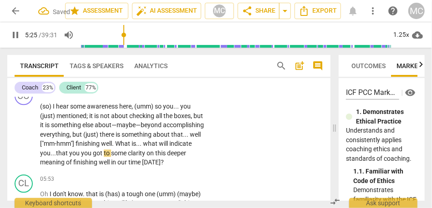
click at [69, 154] on span "that" at bounding box center [62, 153] width 13 height 7
click at [93, 156] on span "you" at bounding box center [87, 153] width 12 height 7
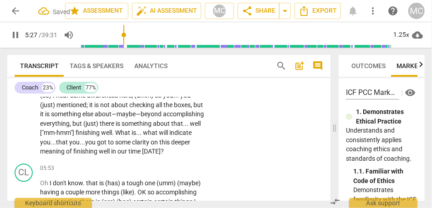
scroll to position [868, 0]
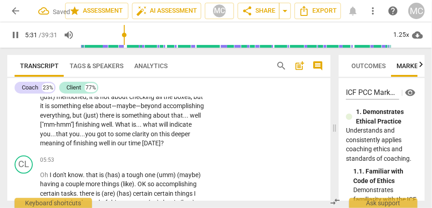
click at [21, 119] on span "pause" at bounding box center [24, 115] width 11 height 11
click at [142, 147] on span "[DATE]" at bounding box center [151, 143] width 19 height 7
type input "332"
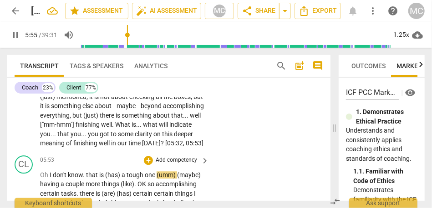
click at [42, 179] on span "Oh" at bounding box center [45, 175] width 10 height 7
type input "356"
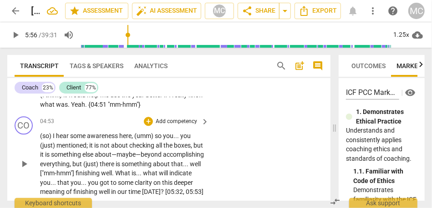
scroll to position [819, 0]
click at [172, 122] on p "Add competency" at bounding box center [176, 122] width 43 height 8
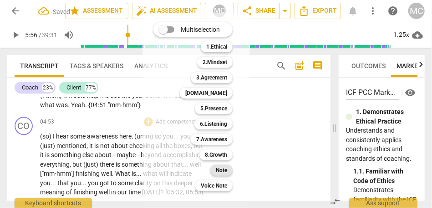
click at [230, 173] on div "Note" at bounding box center [221, 170] width 22 height 11
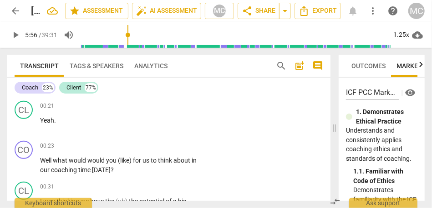
scroll to position [0, 0]
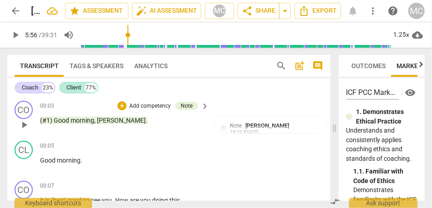
click at [24, 124] on span "play_arrow" at bounding box center [24, 125] width 11 height 11
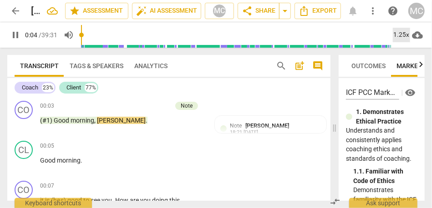
click at [397, 31] on div "1.25x" at bounding box center [401, 35] width 17 height 15
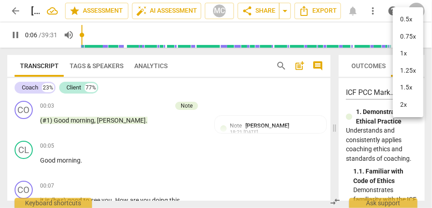
click at [407, 70] on li "1.25x" at bounding box center [408, 70] width 30 height 17
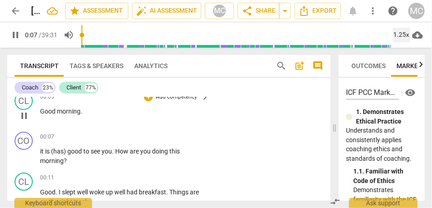
scroll to position [49, 0]
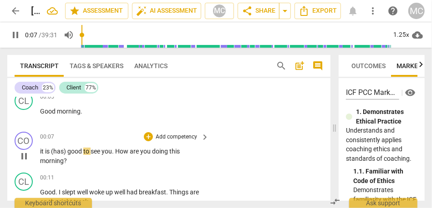
click at [41, 152] on span "it" at bounding box center [42, 151] width 5 height 7
type input "8"
click at [66, 152] on span "(has)" at bounding box center [59, 151] width 16 height 7
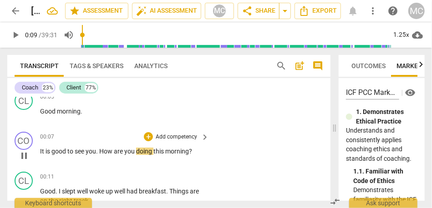
click at [70, 152] on span "to" at bounding box center [70, 151] width 7 height 7
click at [98, 152] on span "." at bounding box center [97, 151] width 3 height 7
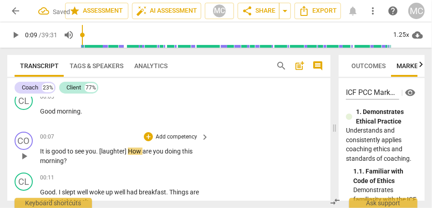
click at [60, 151] on span "good" at bounding box center [59, 151] width 16 height 7
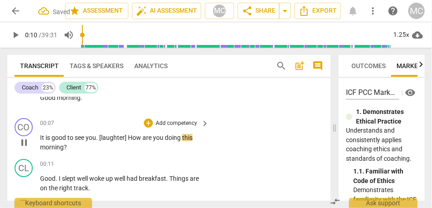
click at [130, 137] on span "How" at bounding box center [135, 137] width 15 height 7
click at [147, 139] on span "are" at bounding box center [147, 137] width 10 height 7
click at [152, 140] on span "are" at bounding box center [147, 137] width 10 height 7
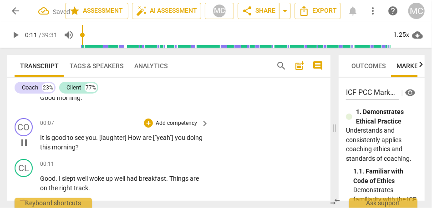
type input "11"
click at [179, 127] on p "Add competency" at bounding box center [176, 124] width 43 height 8
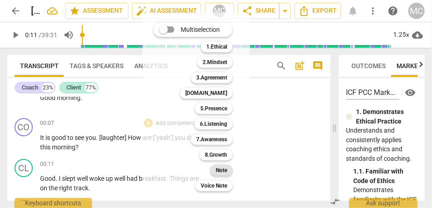
click at [219, 172] on b "Note" at bounding box center [221, 170] width 11 height 11
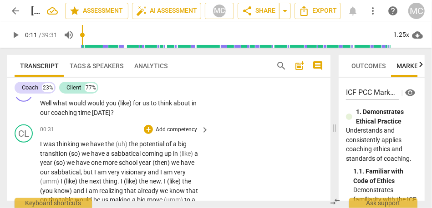
scroll to position [258, 0]
